Goal: Information Seeking & Learning: Learn about a topic

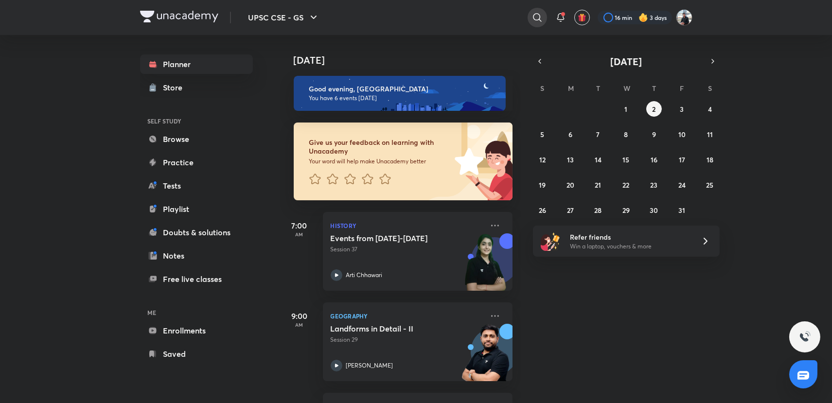
click at [540, 18] on icon at bounding box center [538, 18] width 12 height 12
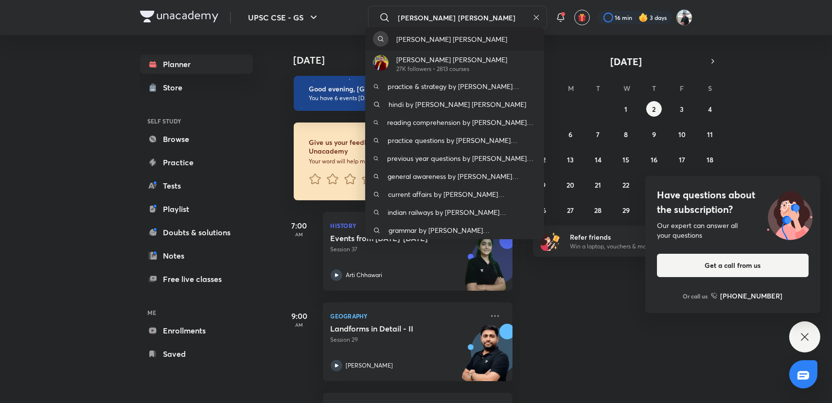
type input "[PERSON_NAME] [PERSON_NAME]"
click at [443, 36] on p "[PERSON_NAME] [PERSON_NAME]" at bounding box center [451, 39] width 111 height 10
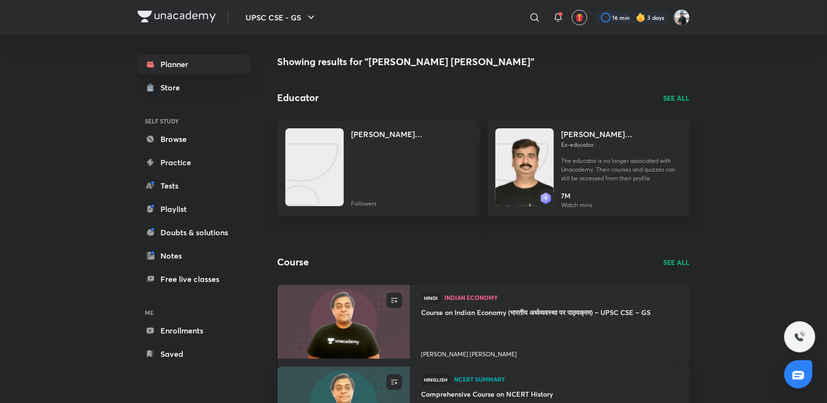
scroll to position [108, 0]
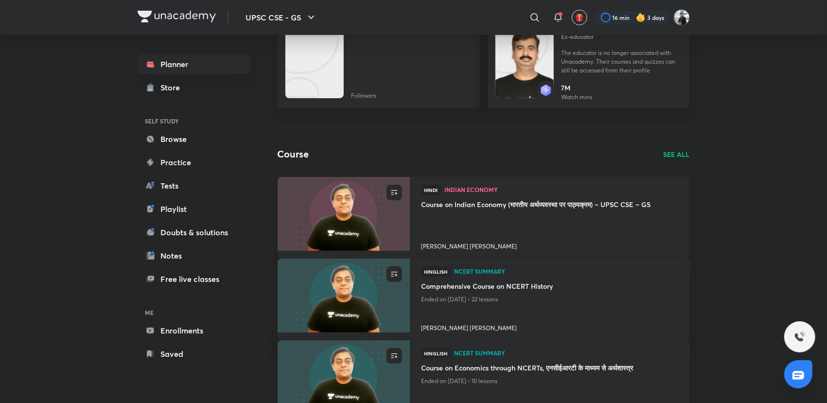
click at [459, 247] on h4 "[PERSON_NAME] [PERSON_NAME]" at bounding box center [550, 244] width 257 height 13
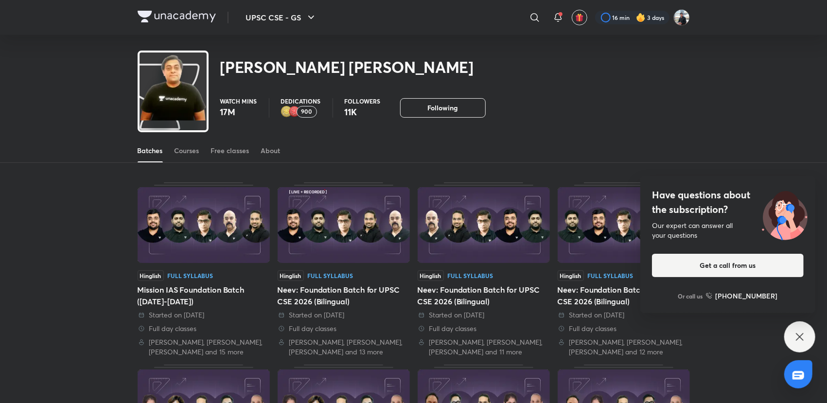
scroll to position [345, 0]
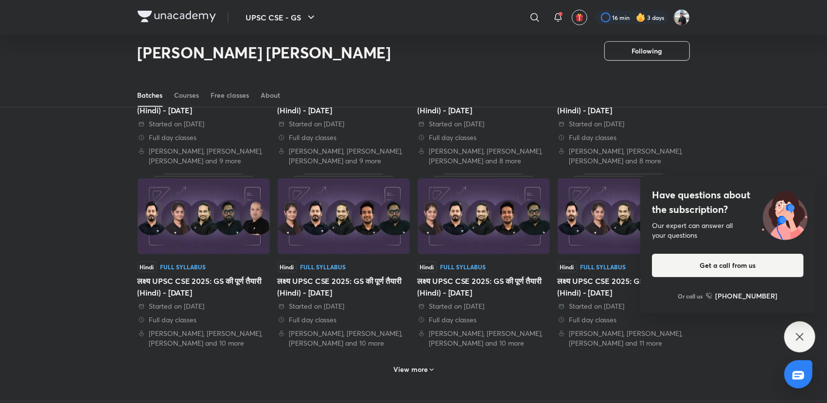
click at [363, 35] on div "[PERSON_NAME] [PERSON_NAME] Following" at bounding box center [414, 46] width 552 height 53
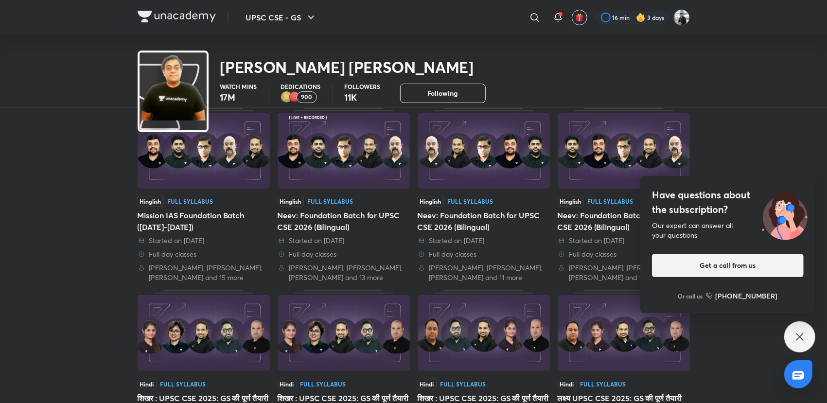
scroll to position [0, 0]
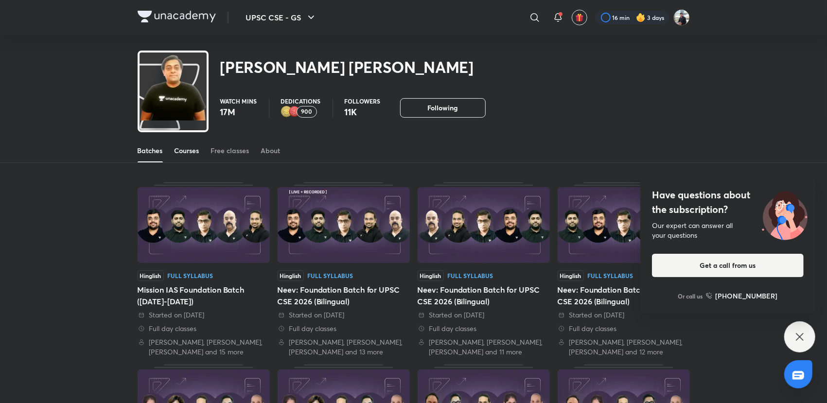
click at [190, 152] on div "Courses" at bounding box center [187, 151] width 25 height 10
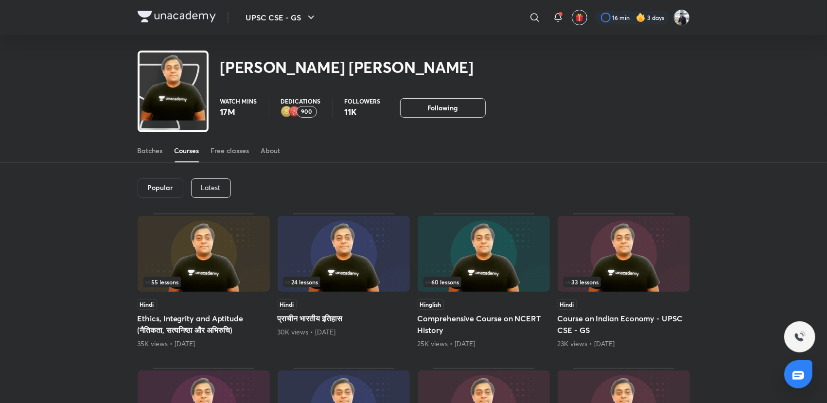
click at [221, 258] on img at bounding box center [204, 254] width 132 height 76
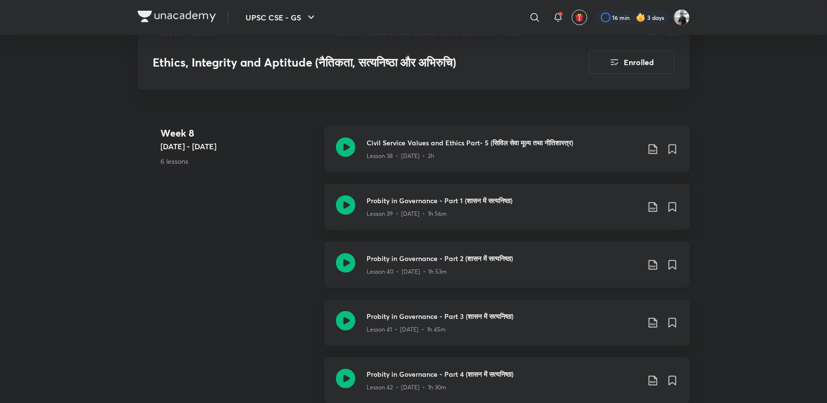
scroll to position [2946, 0]
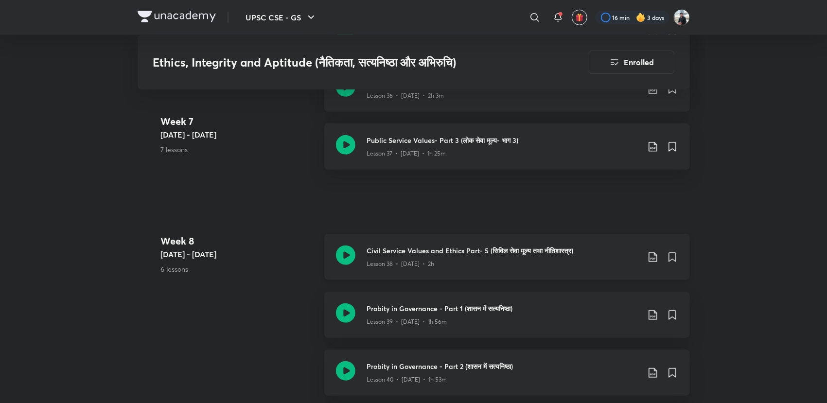
click at [346, 265] on icon at bounding box center [345, 255] width 19 height 19
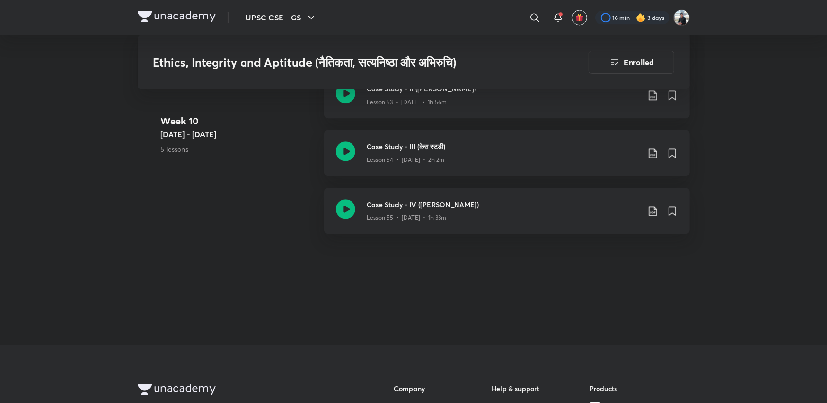
scroll to position [4357, 0]
